Goal: Register for event/course

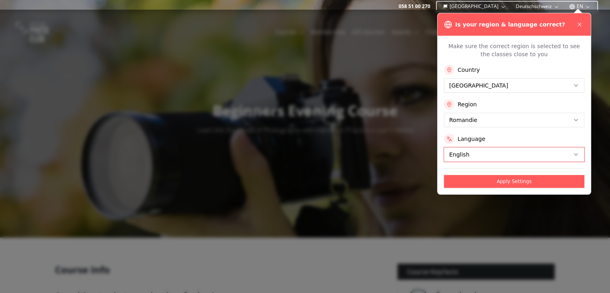
click at [502, 180] on button "Apply Settings" at bounding box center [514, 181] width 140 height 13
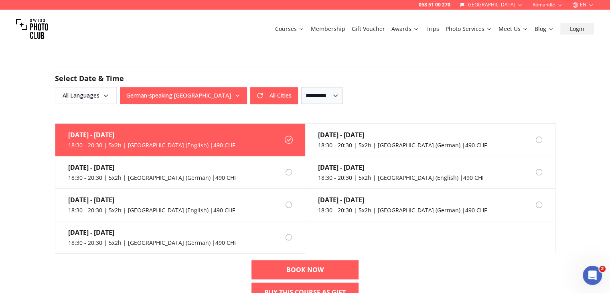
scroll to position [510, 0]
click at [0, 222] on div "058 51 00 270 [GEOGRAPHIC_DATA] Romandie EN Courses Membership Gift Voucher Awa…" at bounding box center [305, 243] width 610 height 1507
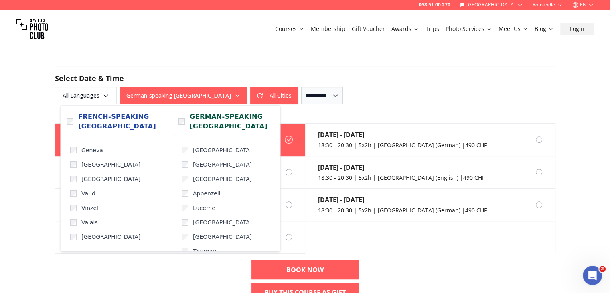
click at [160, 90] on button "German-speaking [GEOGRAPHIC_DATA]" at bounding box center [183, 95] width 127 height 17
click at [250, 90] on button "All Cities" at bounding box center [274, 95] width 48 height 17
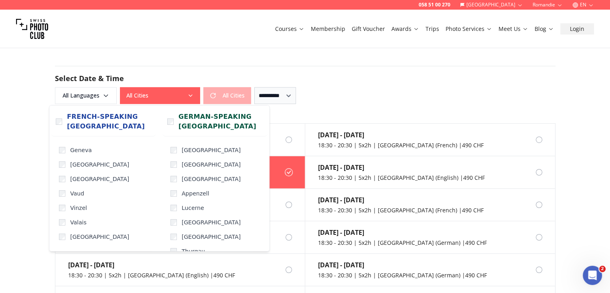
click at [178, 94] on button "All Cities" at bounding box center [160, 95] width 80 height 17
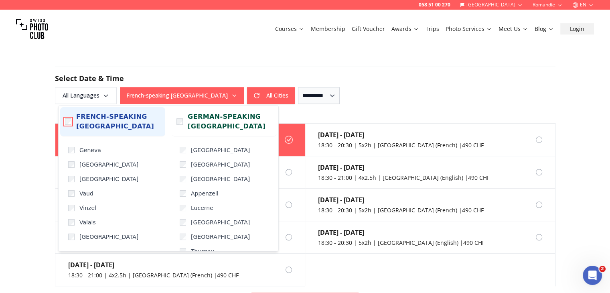
click at [67, 124] on label "French-speaking [GEOGRAPHIC_DATA]" at bounding box center [112, 121] width 105 height 29
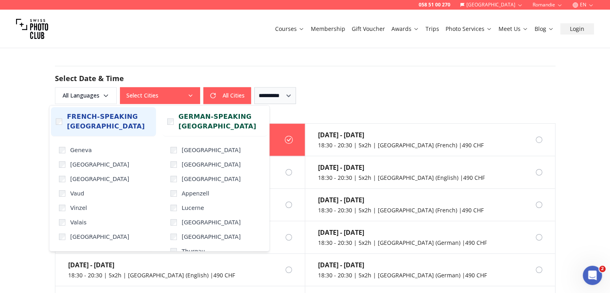
click at [67, 124] on span "French-speaking [GEOGRAPHIC_DATA]" at bounding box center [109, 121] width 84 height 19
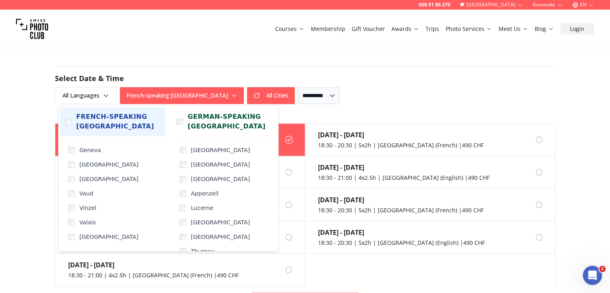
click at [67, 124] on label "French-speaking [GEOGRAPHIC_DATA]" at bounding box center [112, 121] width 105 height 29
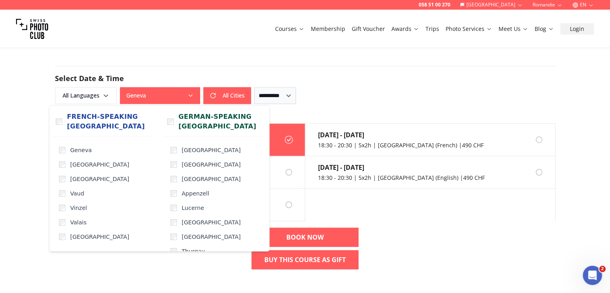
click at [10, 199] on div "058 51 00 270 [GEOGRAPHIC_DATA] Romandie EN Courses Membership Gift Voucher Awa…" at bounding box center [305, 227] width 610 height 1475
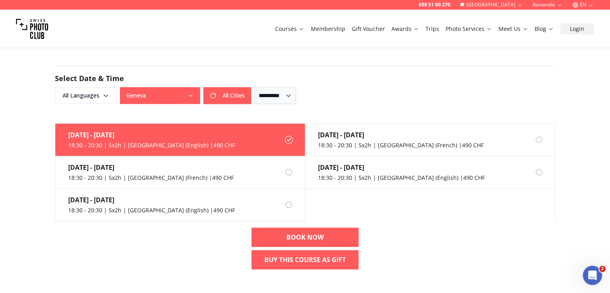
click at [441, 236] on div "[DATE] - [DATE] 18:30 - 20:30 | 5x2h | [GEOGRAPHIC_DATA] (English) | 490 CHF [D…" at bounding box center [304, 199] width 513 height 152
click at [444, 212] on div "[DATE] - [DATE] 18:30 - 20:30 | 5x2h | [GEOGRAPHIC_DATA] (English) | 490 CHF [D…" at bounding box center [305, 172] width 500 height 98
click at [408, 232] on div "[DATE] - [DATE] 18:30 - 20:30 | 5x2h | [GEOGRAPHIC_DATA] (English) | 490 CHF [D…" at bounding box center [304, 199] width 513 height 152
